Goal: Task Accomplishment & Management: Manage account settings

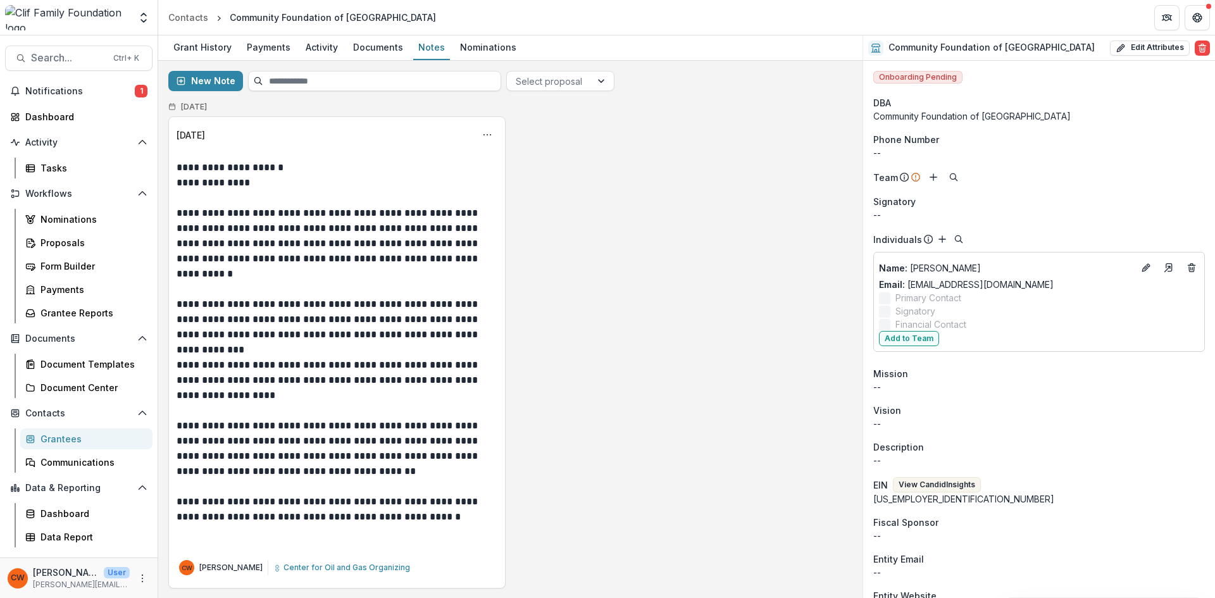
scroll to position [4, 0]
click at [487, 133] on icon "Options" at bounding box center [487, 134] width 10 height 10
click at [407, 187] on button "Edit" at bounding box center [424, 183] width 135 height 21
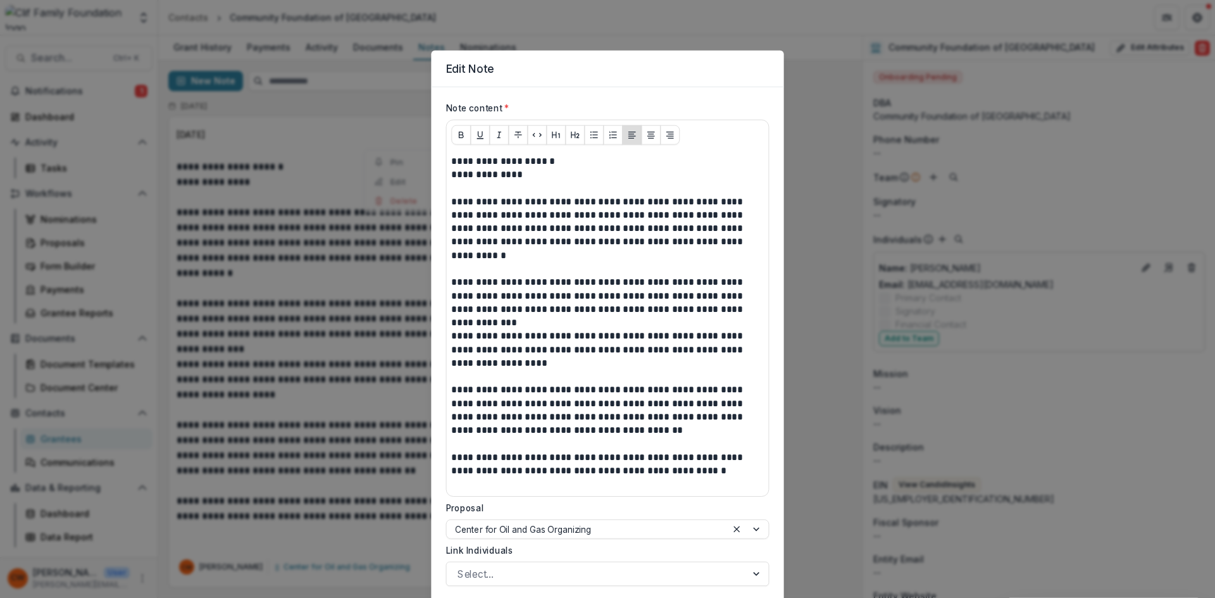
scroll to position [93, 0]
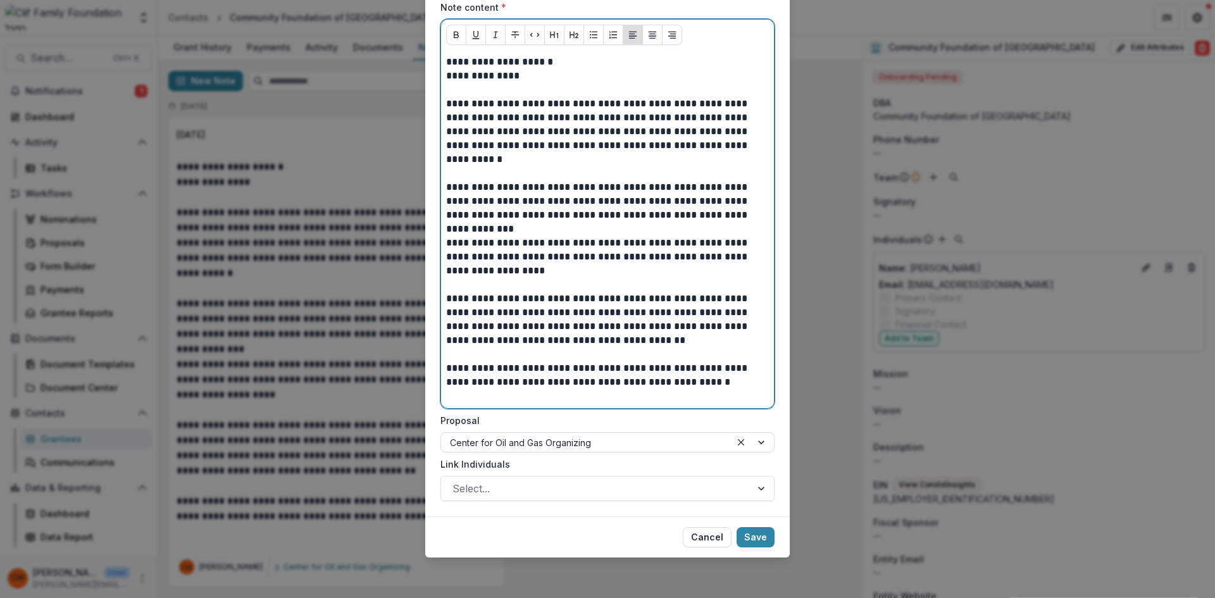
click at [550, 259] on p "**********" at bounding box center [607, 257] width 323 height 42
click at [549, 258] on p "**********" at bounding box center [607, 257] width 323 height 42
click at [558, 272] on p "**********" at bounding box center [607, 257] width 323 height 42
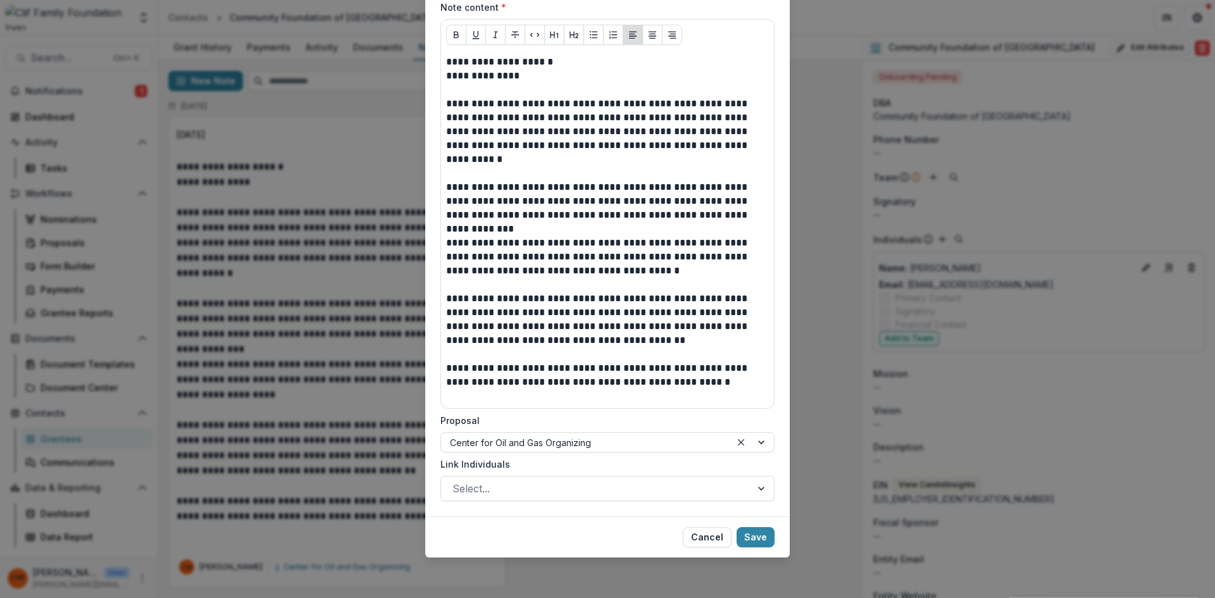
click at [748, 530] on button "Save" at bounding box center [756, 537] width 38 height 20
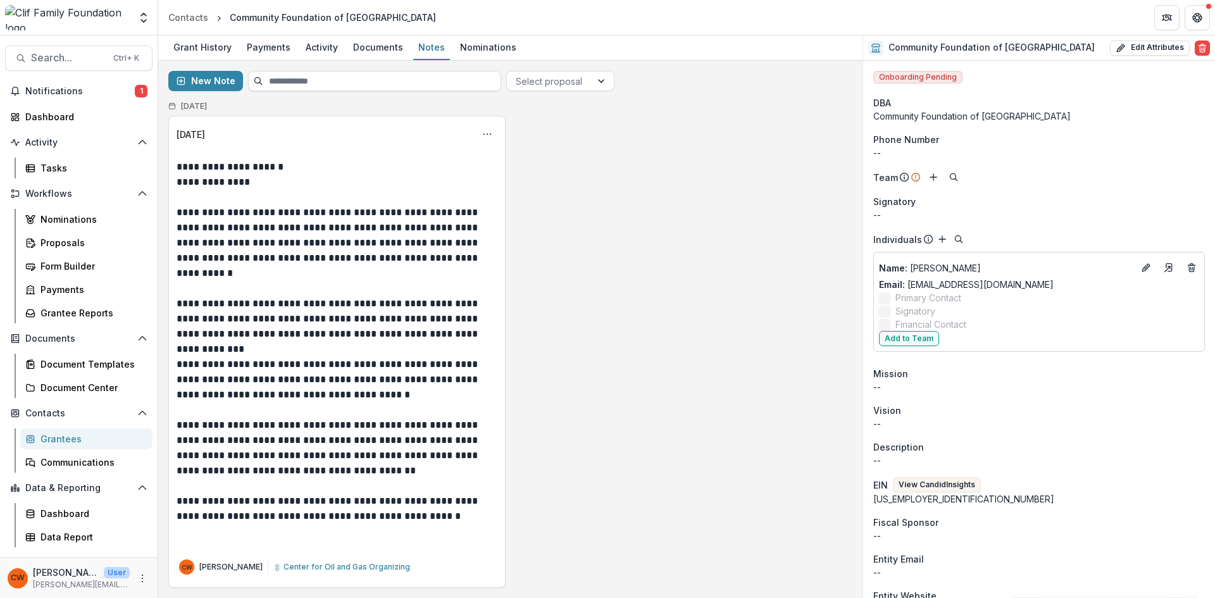
click at [85, 96] on span "Notifications" at bounding box center [80, 91] width 110 height 11
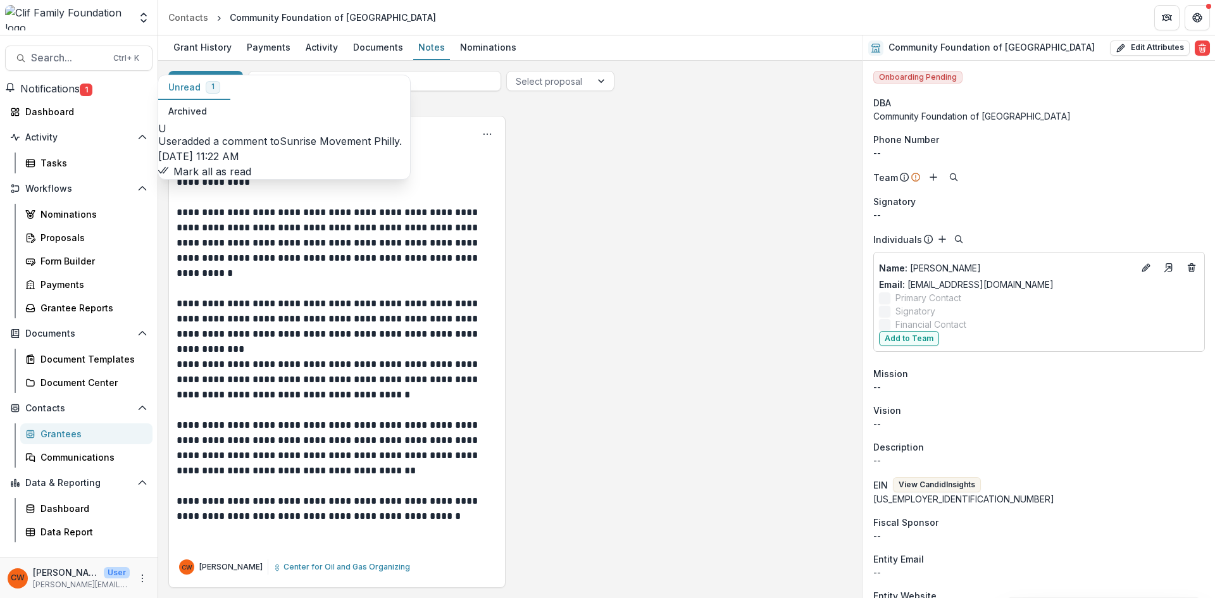
click at [280, 135] on link "Sunrise Movement Philly" at bounding box center [340, 141] width 120 height 13
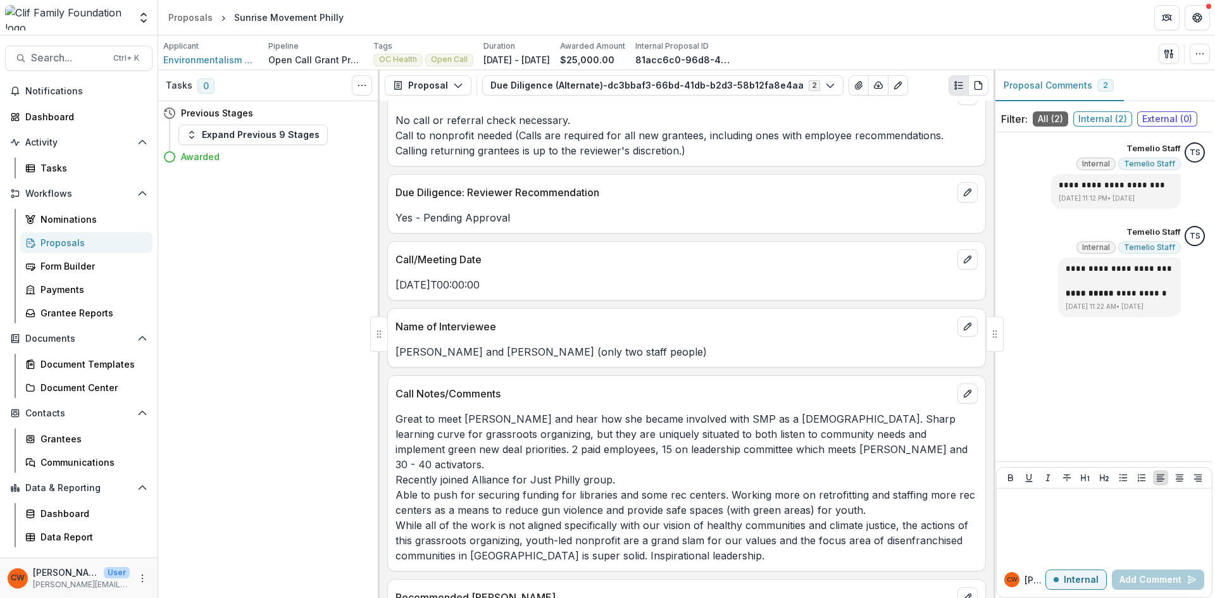
scroll to position [163, 0]
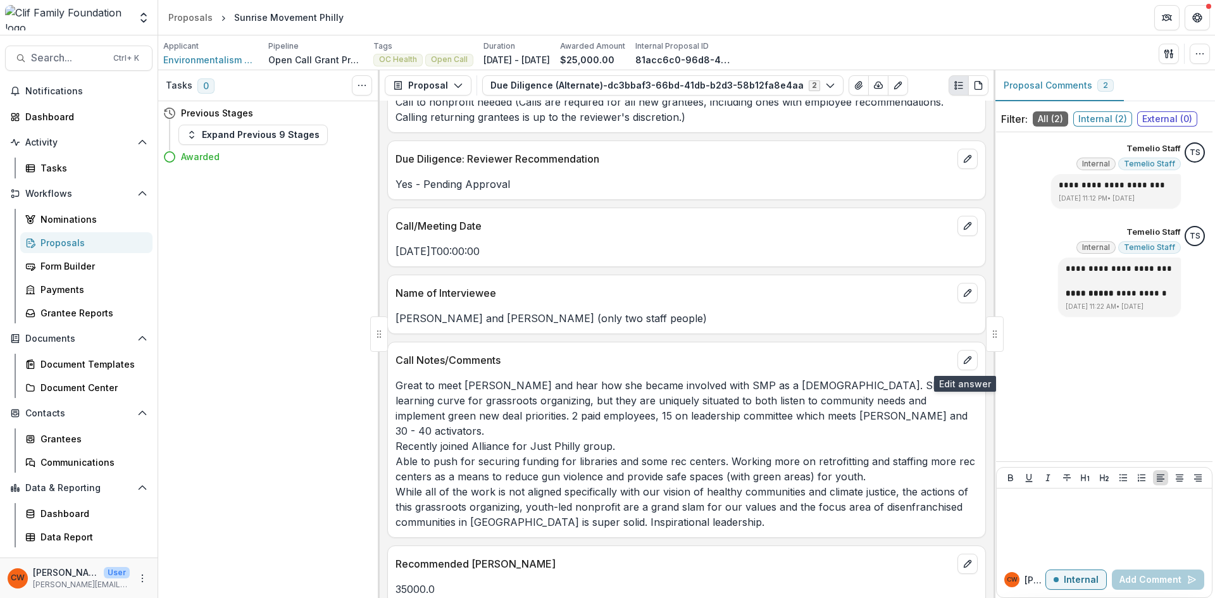
click at [963, 363] on icon "edit" at bounding box center [968, 360] width 10 height 10
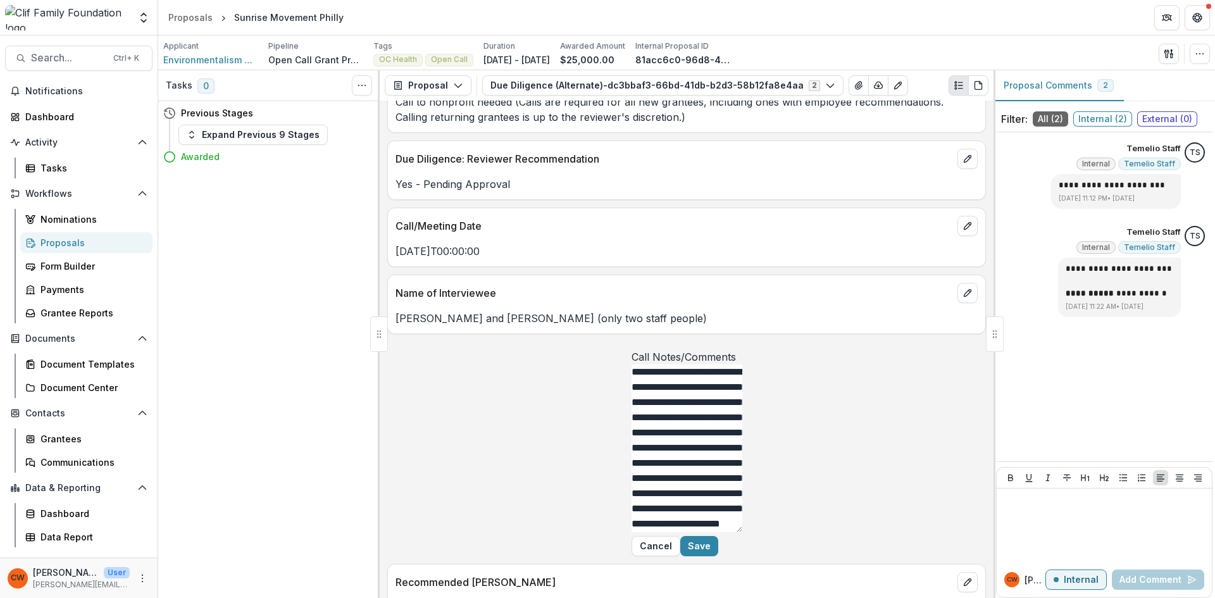
drag, startPoint x: 883, startPoint y: 460, endPoint x: 877, endPoint y: 578, distance: 118.5
click at [742, 536] on div "**********" at bounding box center [687, 442] width 111 height 187
click at [660, 399] on textarea "**********" at bounding box center [687, 449] width 111 height 169
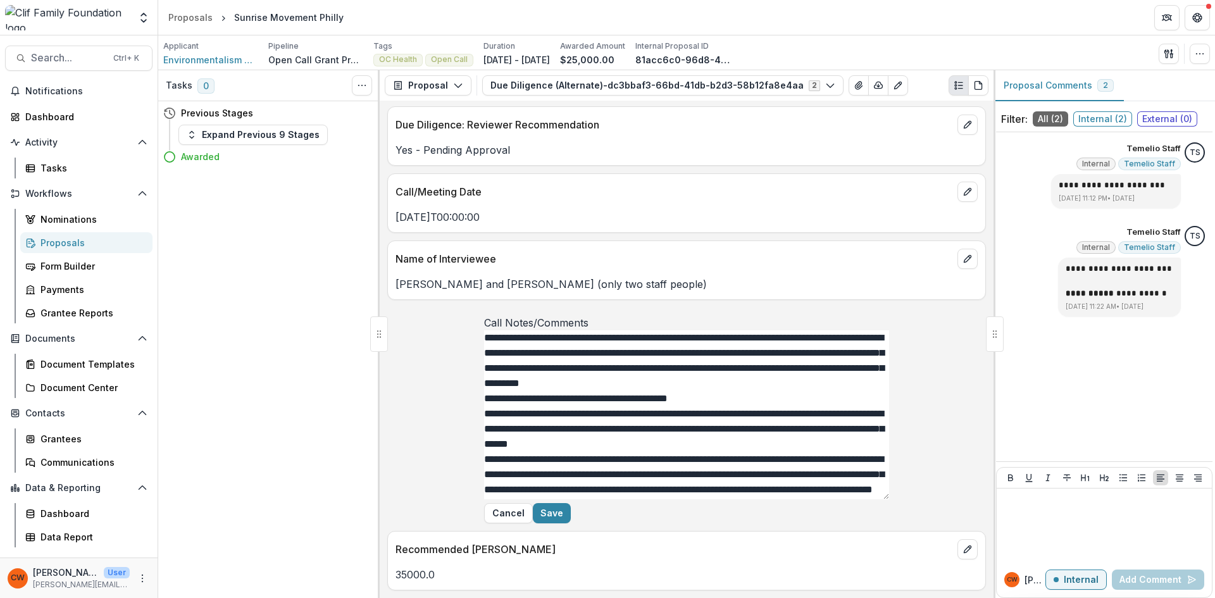
scroll to position [226, 0]
type textarea "**********"
click at [571, 523] on button "Save" at bounding box center [552, 513] width 38 height 20
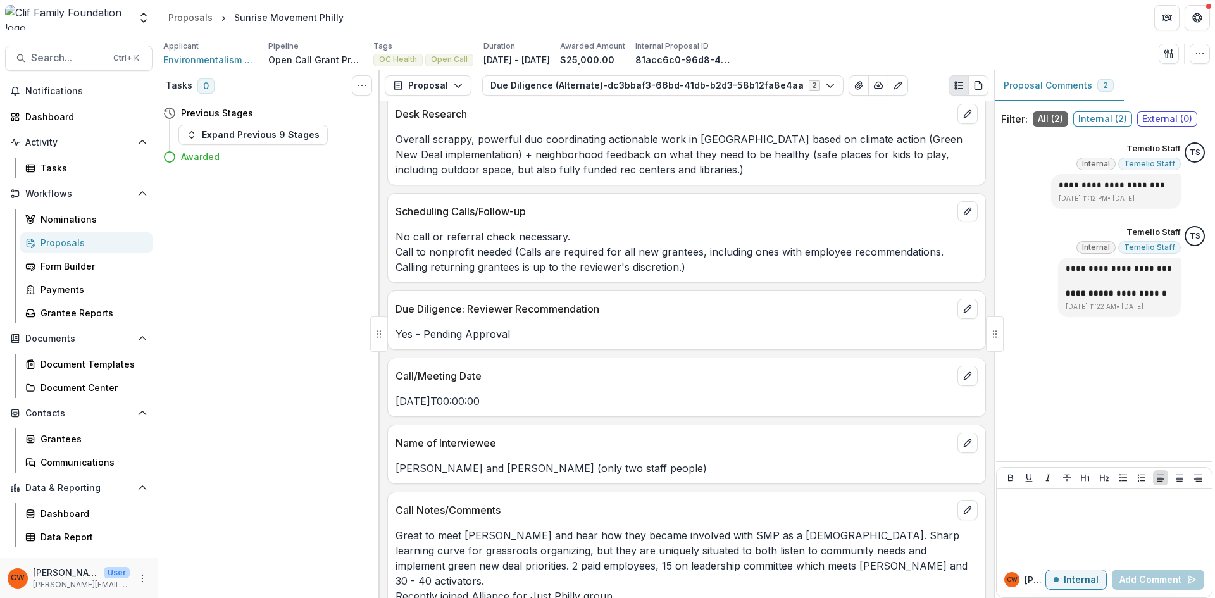
scroll to position [0, 0]
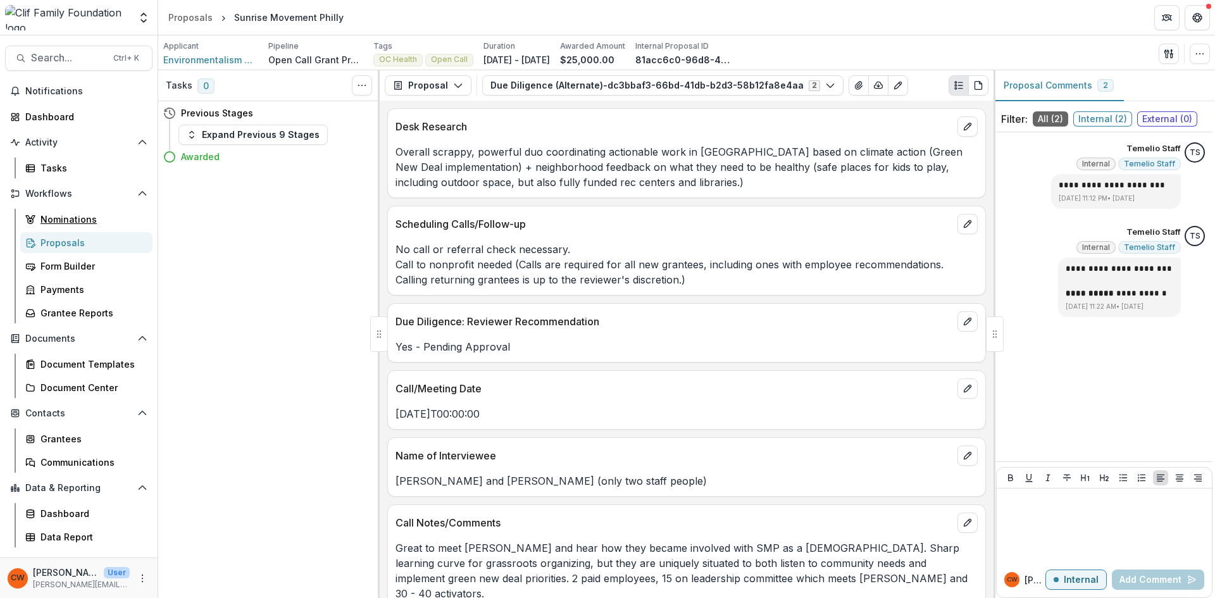
click at [66, 216] on div "Nominations" at bounding box center [92, 219] width 102 height 13
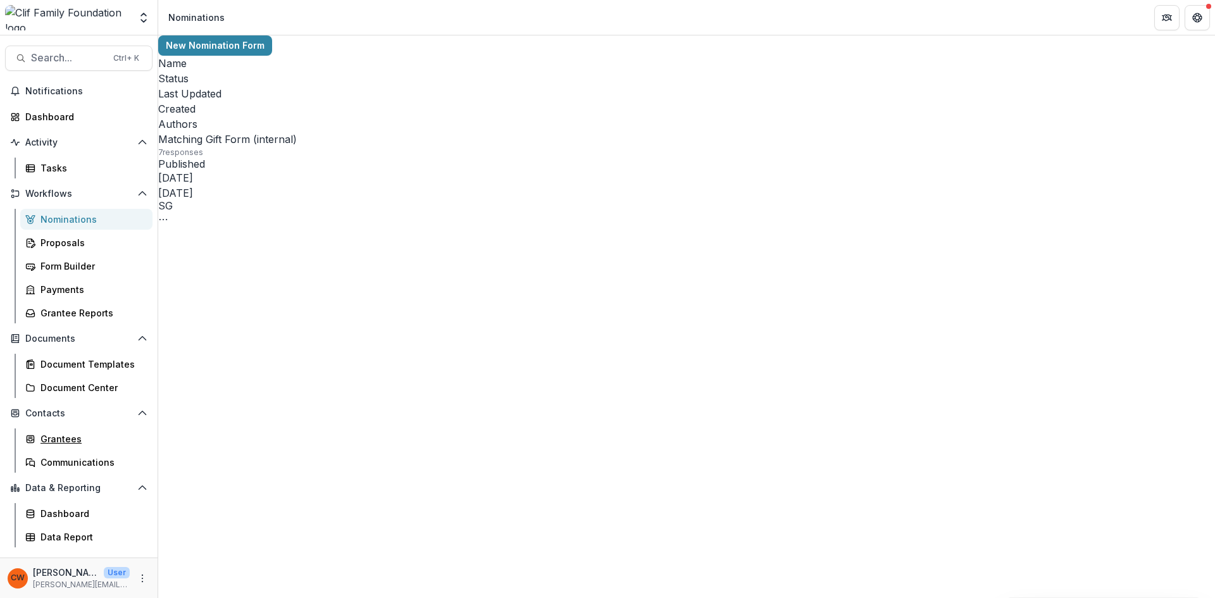
click at [72, 440] on div "Grantees" at bounding box center [92, 438] width 102 height 13
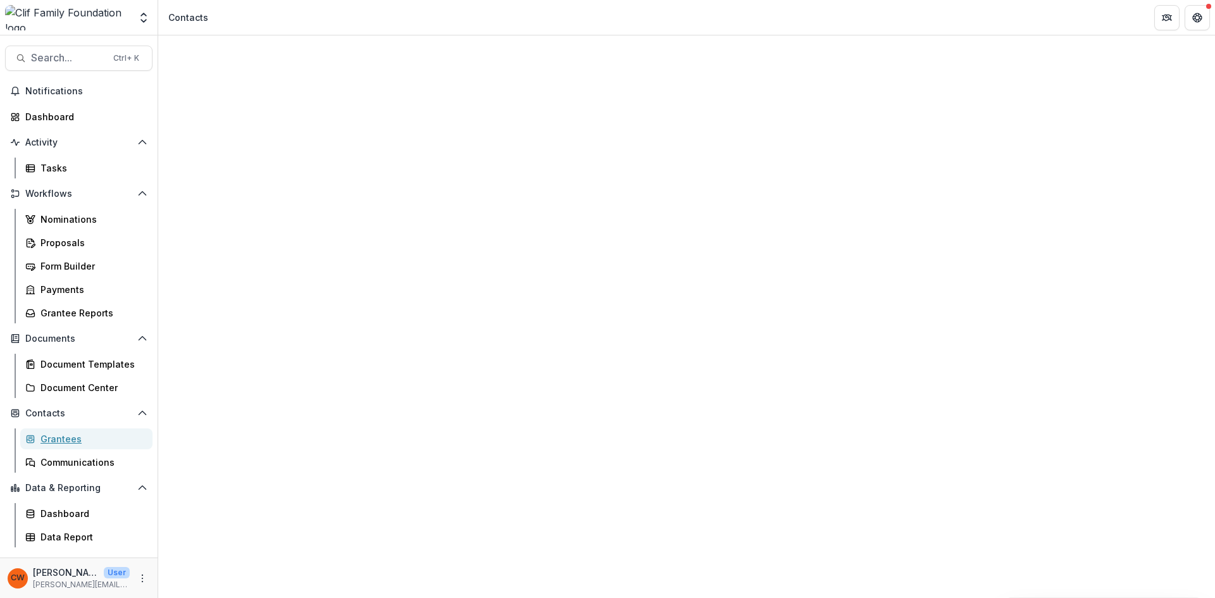
scroll to position [3529, 0]
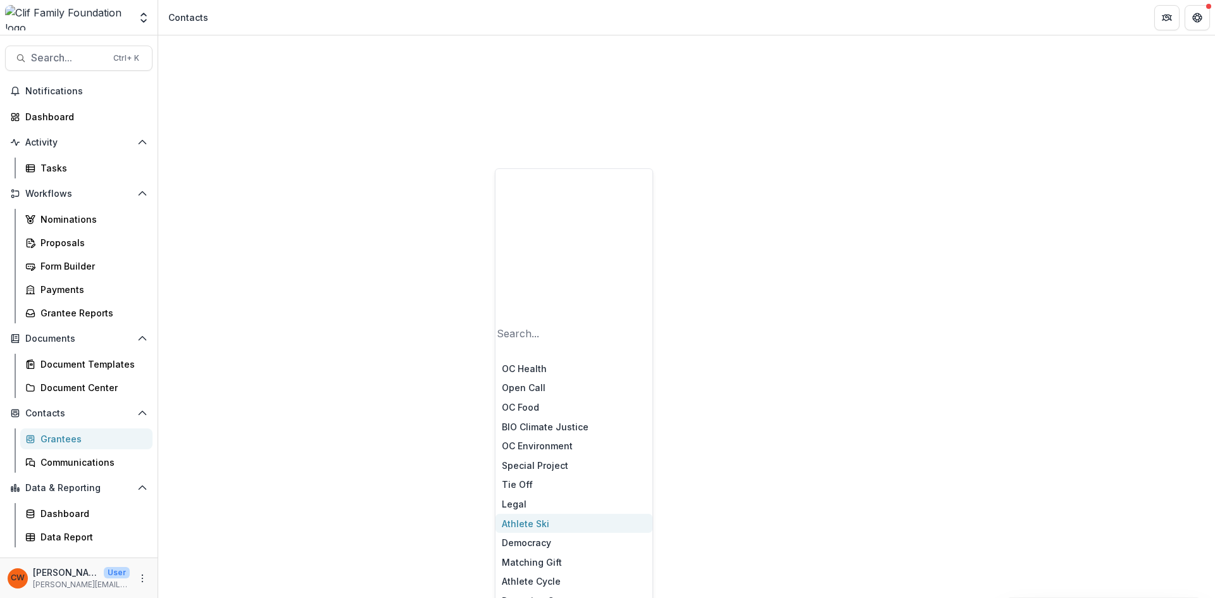
click at [517, 514] on div "Athlete Ski" at bounding box center [574, 524] width 157 height 20
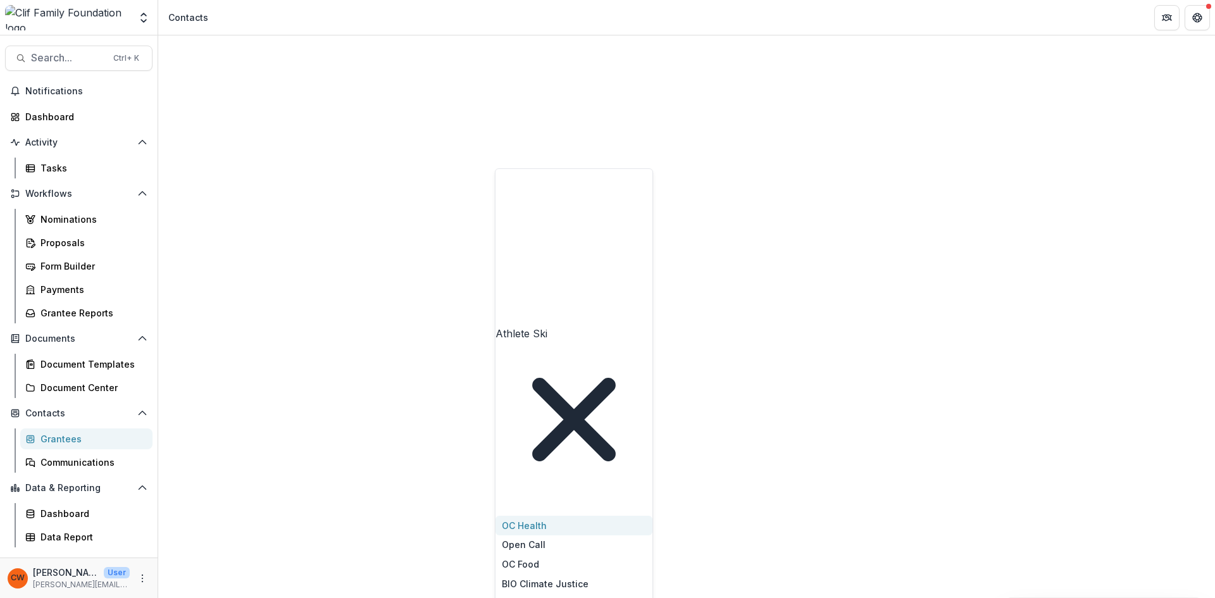
scroll to position [0, 0]
click at [500, 498] on div at bounding box center [498, 507] width 3 height 18
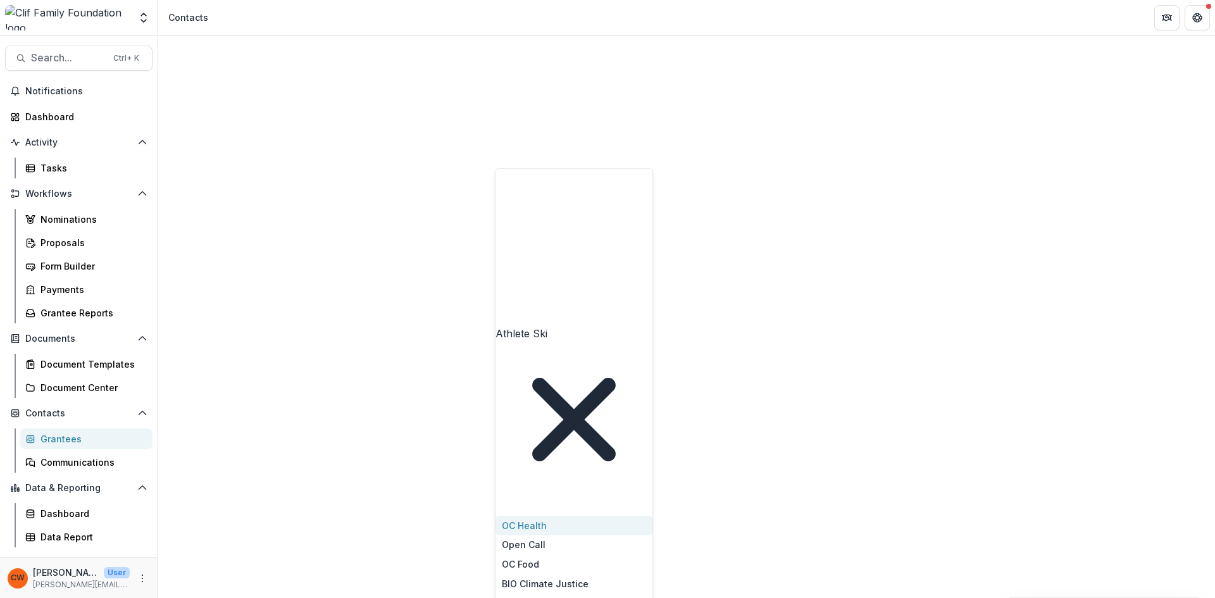
click at [579, 341] on icon "Remove Athlete Ski" at bounding box center [574, 419] width 157 height 157
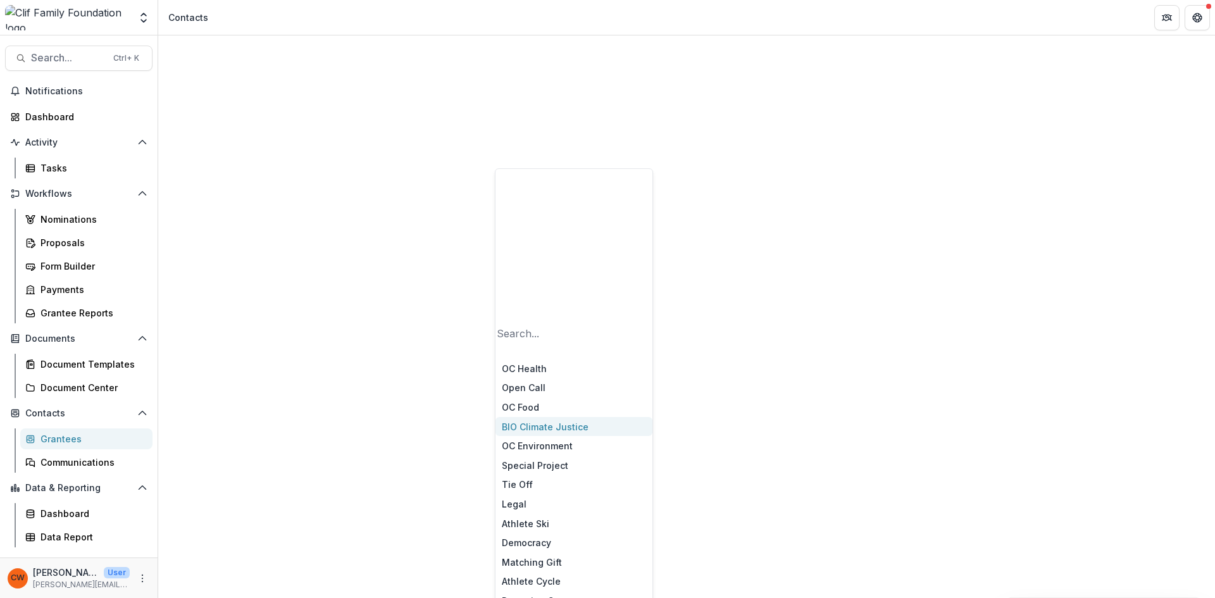
scroll to position [63, 0]
click at [519, 572] on div "Athlete Cycle" at bounding box center [574, 582] width 157 height 20
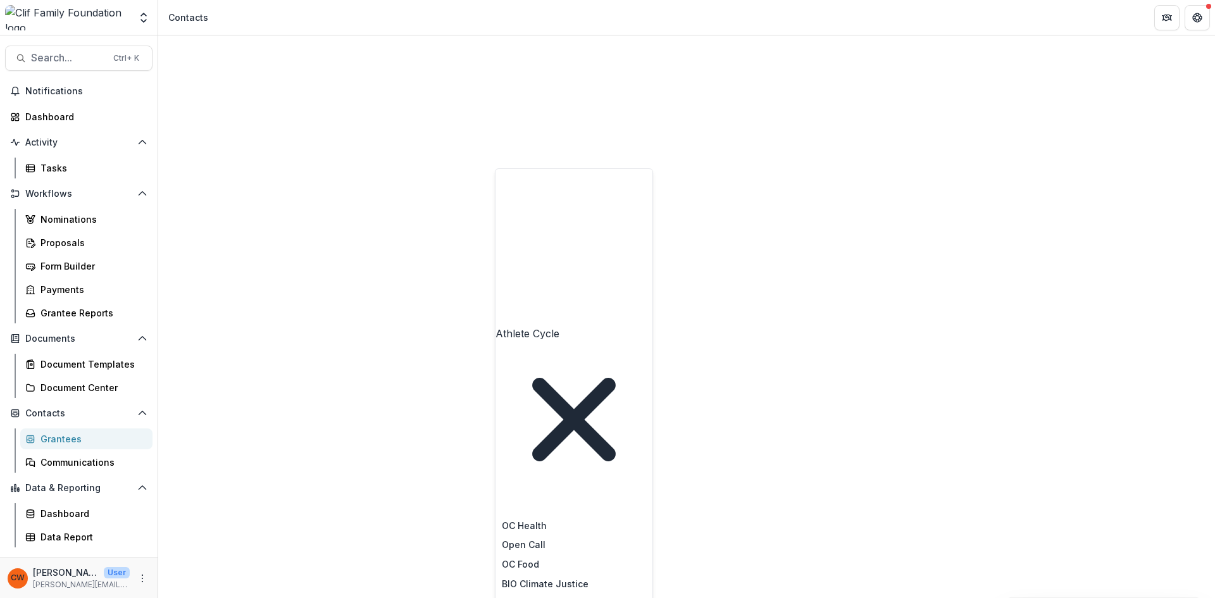
click at [585, 341] on icon "Remove Athlete Cycle" at bounding box center [574, 419] width 157 height 157
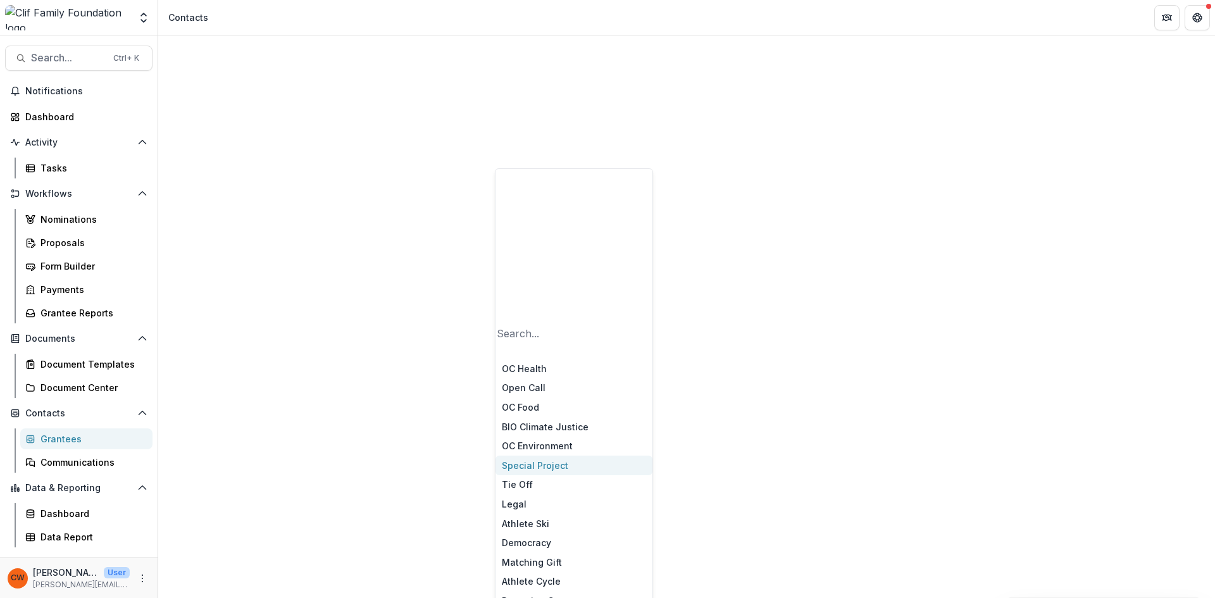
click at [551, 456] on div "Special Project" at bounding box center [574, 466] width 157 height 20
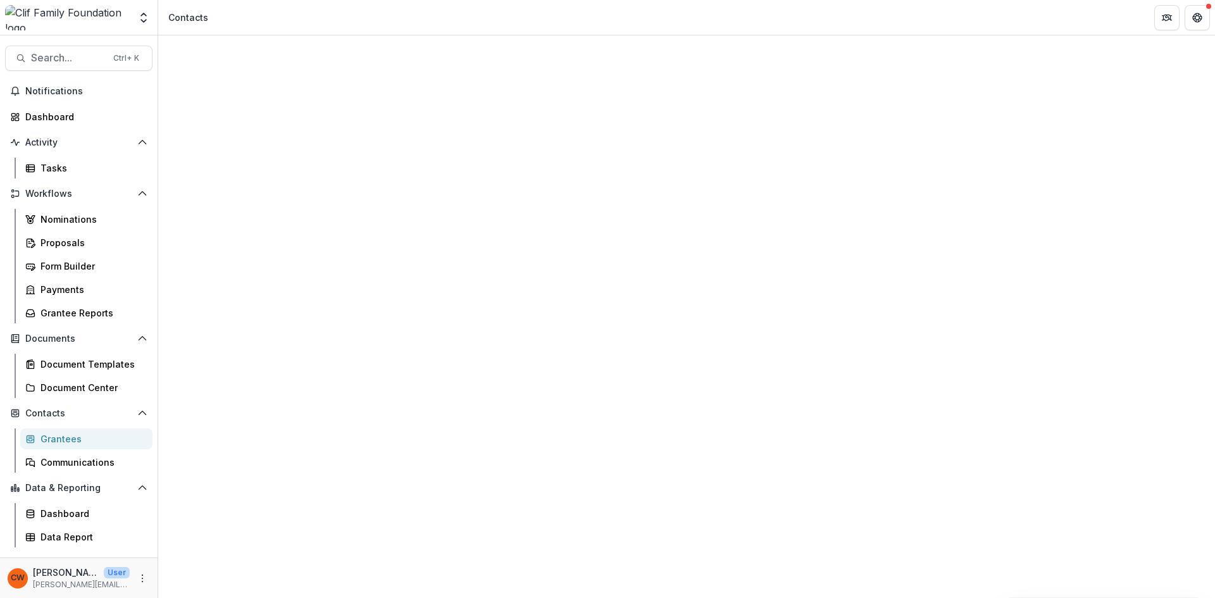
scroll to position [423, 0]
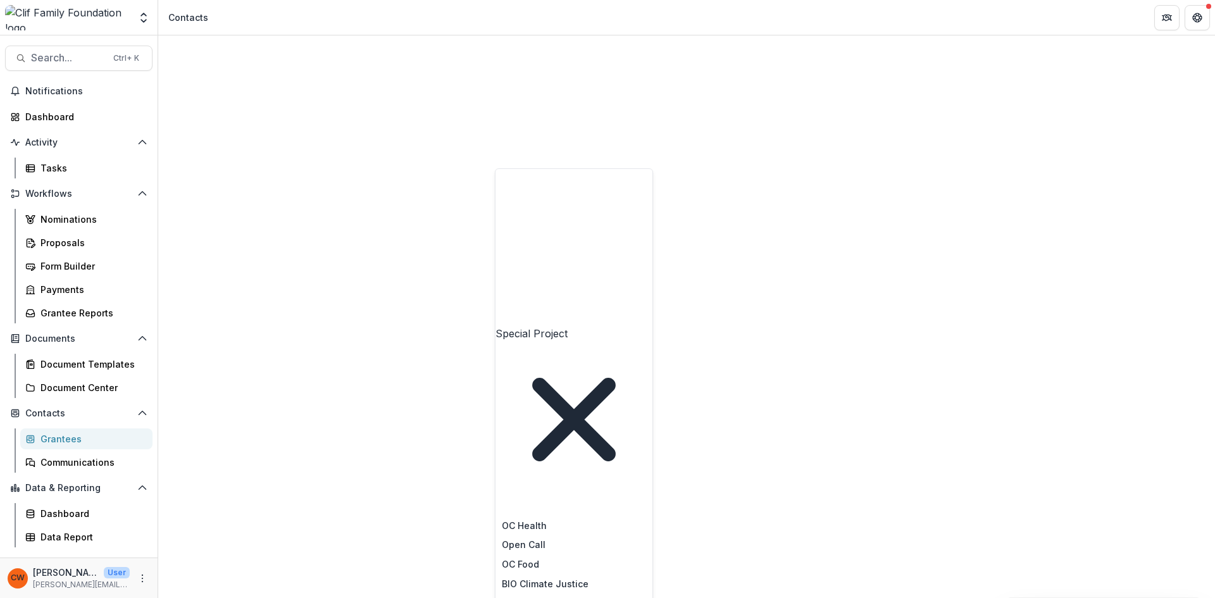
click at [596, 341] on icon "Remove Special Project" at bounding box center [574, 419] width 157 height 157
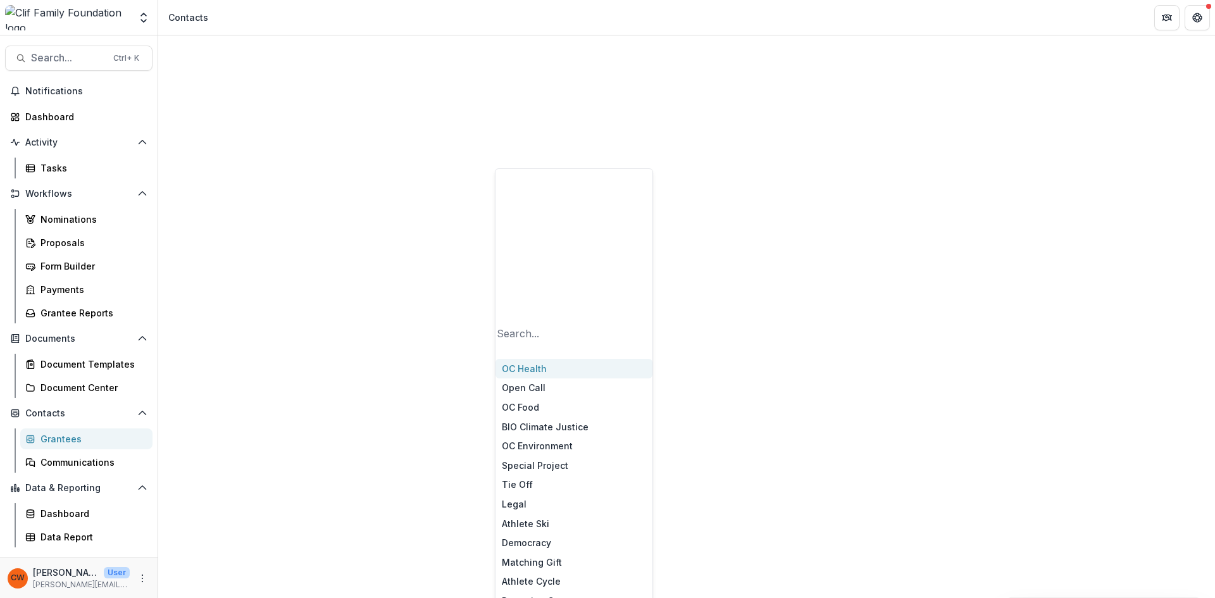
scroll to position [0, 0]
click at [551, 417] on div "BIO Climate Justice" at bounding box center [574, 427] width 157 height 20
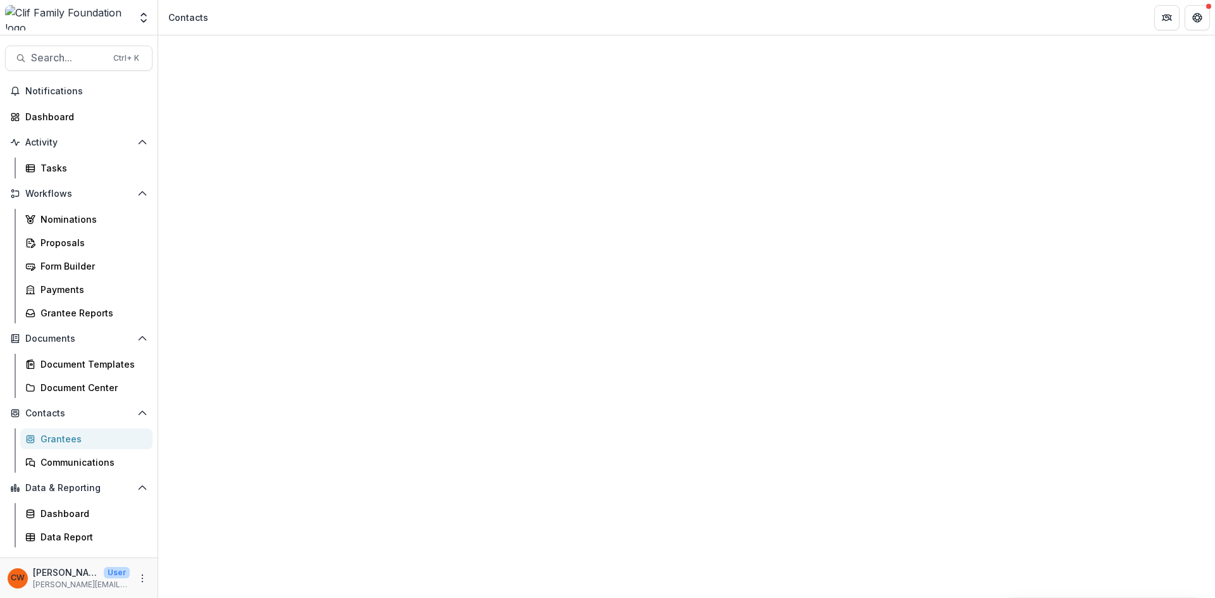
scroll to position [400, 0]
